Goal: Transaction & Acquisition: Book appointment/travel/reservation

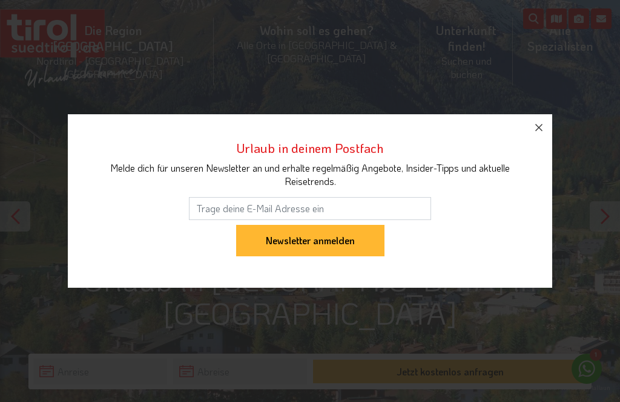
click at [536, 135] on icon "button" at bounding box center [538, 127] width 15 height 15
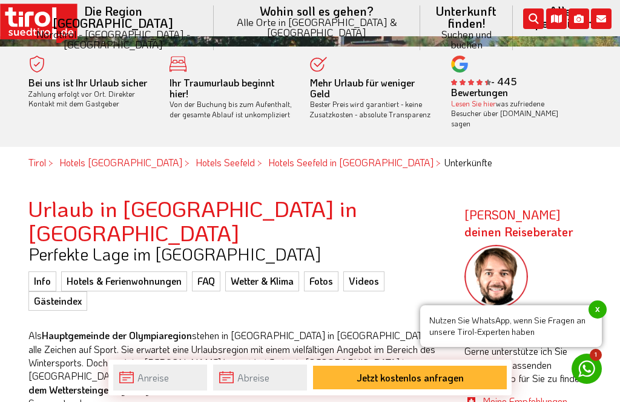
scroll to position [418, 0]
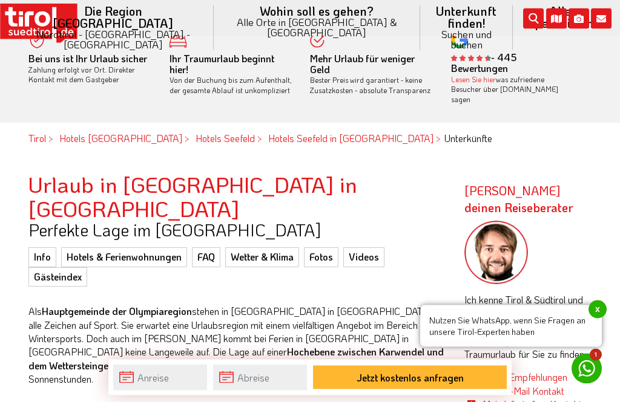
click at [97, 248] on link "Hotels & Ferienwohnungen" at bounding box center [124, 257] width 126 height 19
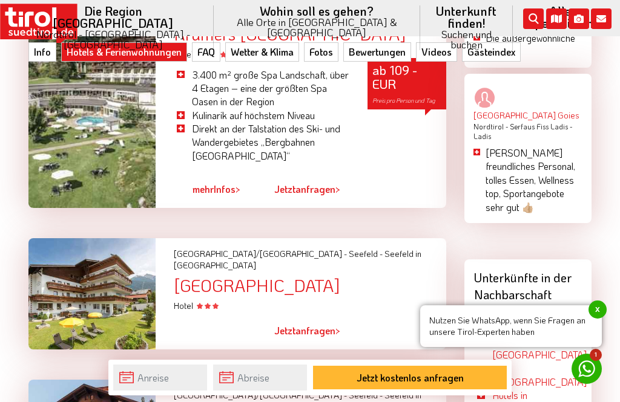
scroll to position [2010, 0]
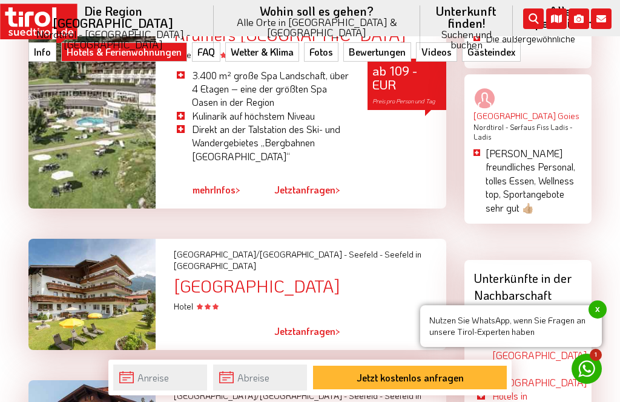
click at [231, 277] on div "Hotel Schönegg" at bounding box center [310, 286] width 272 height 19
click at [221, 277] on div "Hotel Schönegg" at bounding box center [310, 286] width 272 height 19
click at [66, 239] on div at bounding box center [91, 294] width 145 height 111
click at [281, 325] on span "Jetzt" at bounding box center [284, 331] width 21 height 13
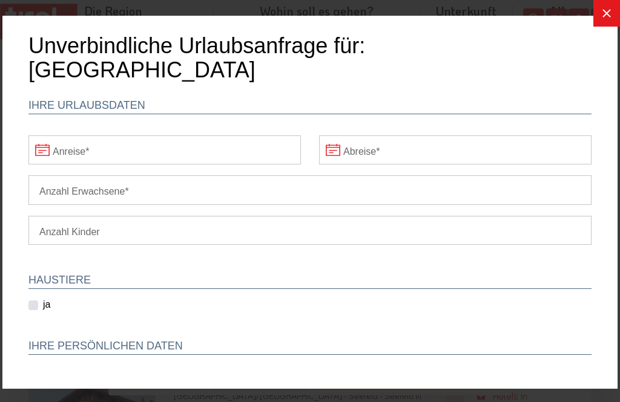
scroll to position [0, 0]
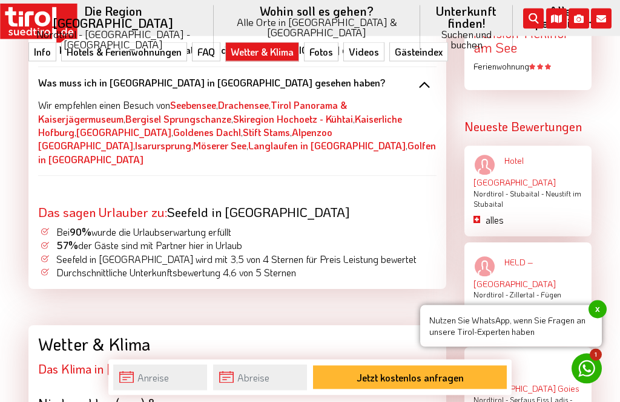
scroll to position [1738, 0]
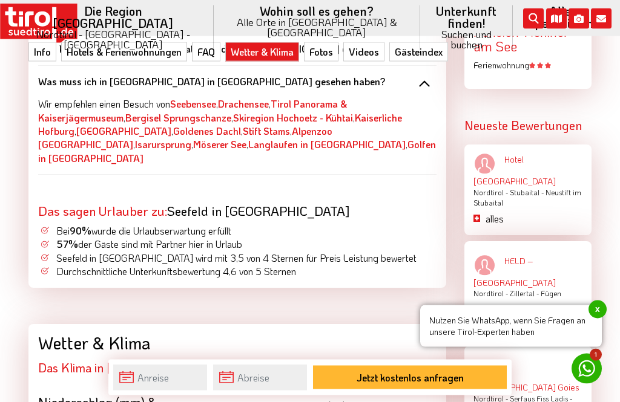
click at [603, 319] on span "x" at bounding box center [597, 310] width 18 height 18
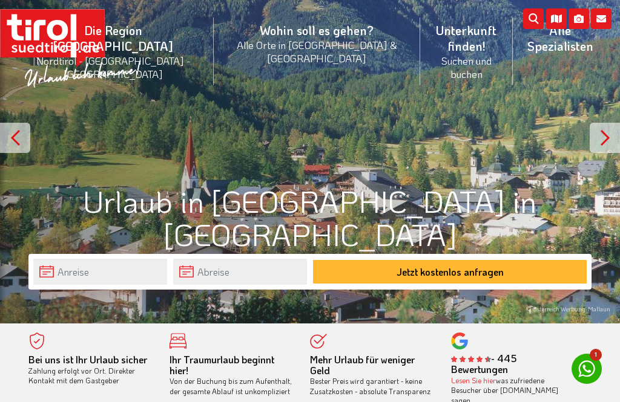
scroll to position [0, 0]
